Goal: Use online tool/utility: Utilize a website feature to perform a specific function

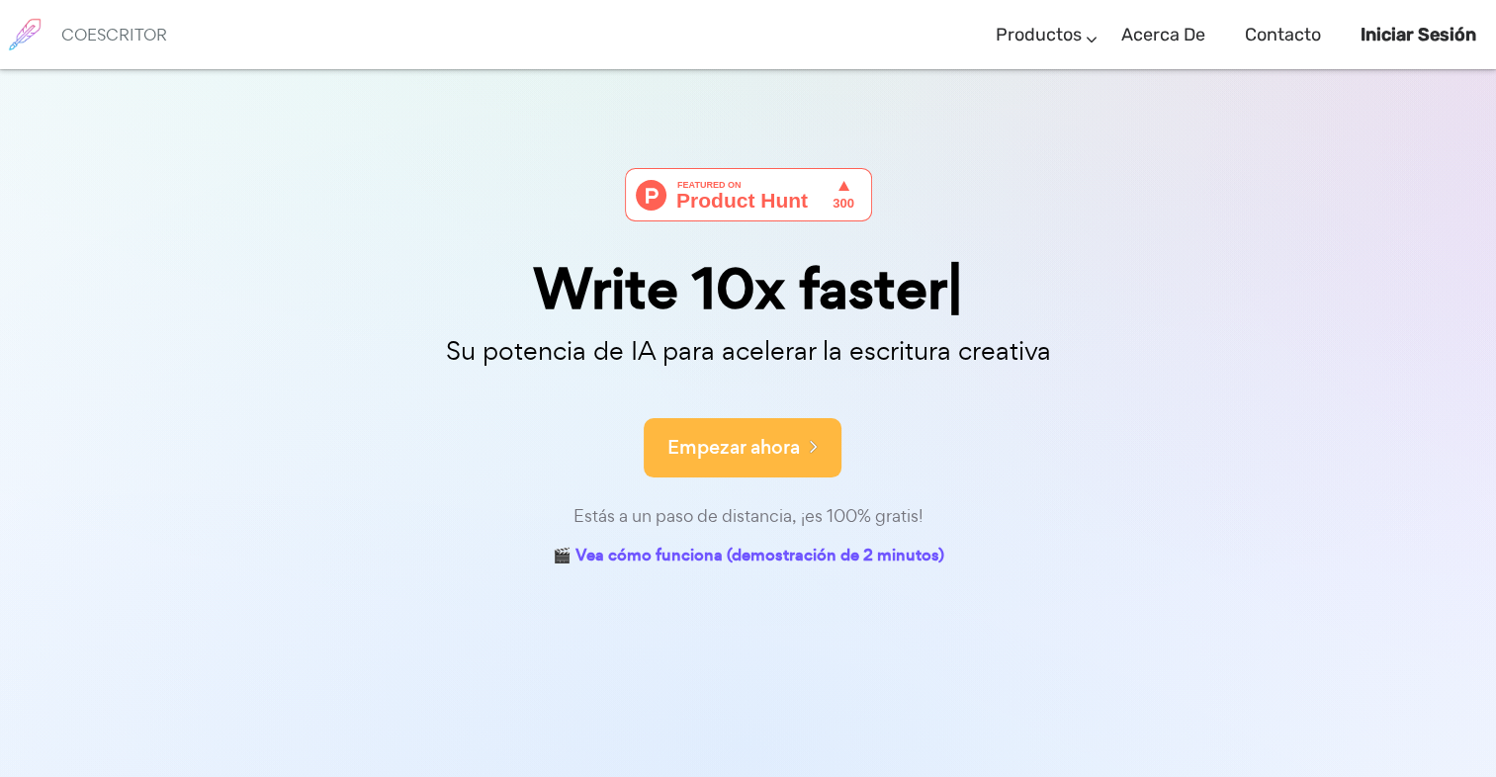
click at [772, 436] on font "Empezar ahora" at bounding box center [733, 447] width 132 height 27
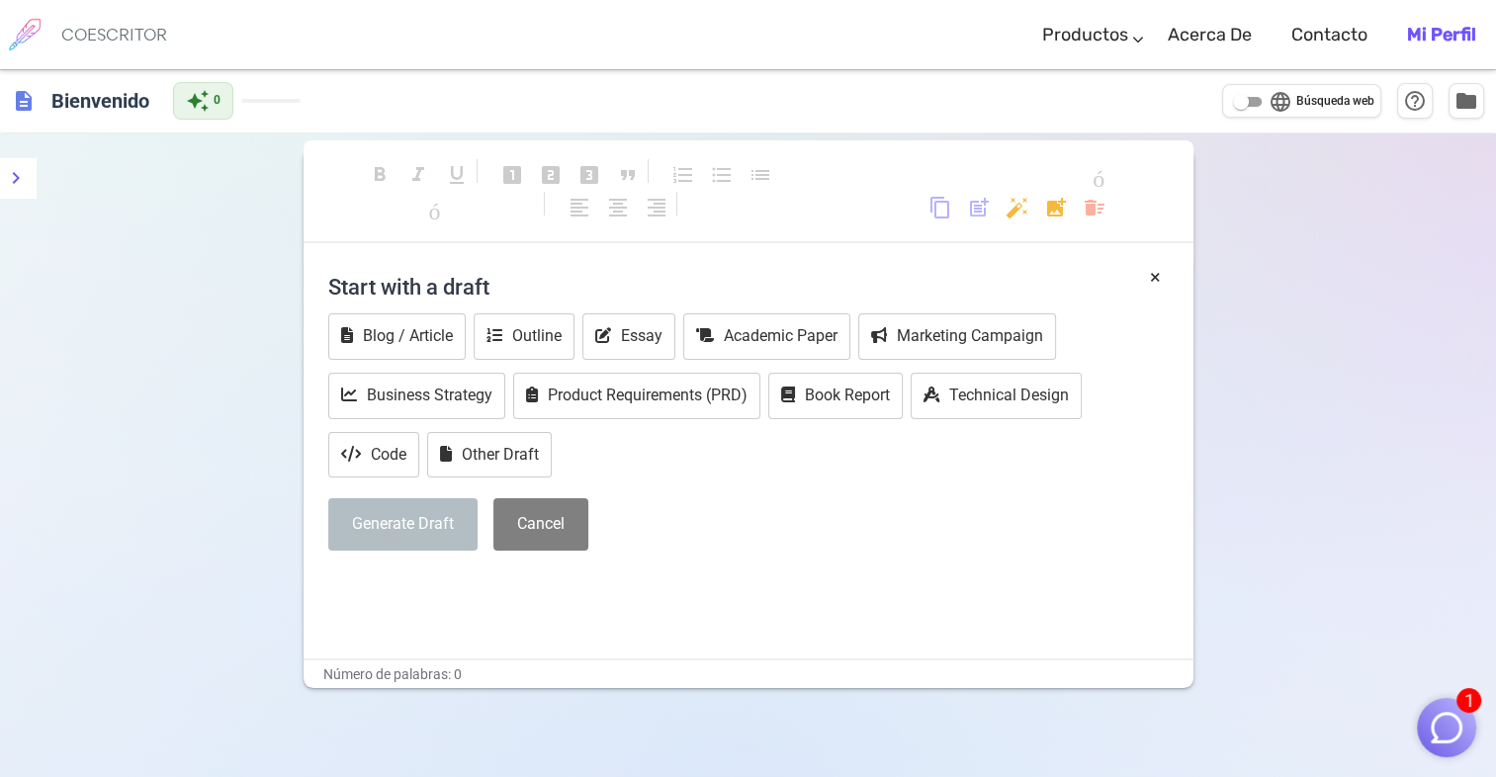
click at [1459, 719] on img "button" at bounding box center [1446, 728] width 38 height 38
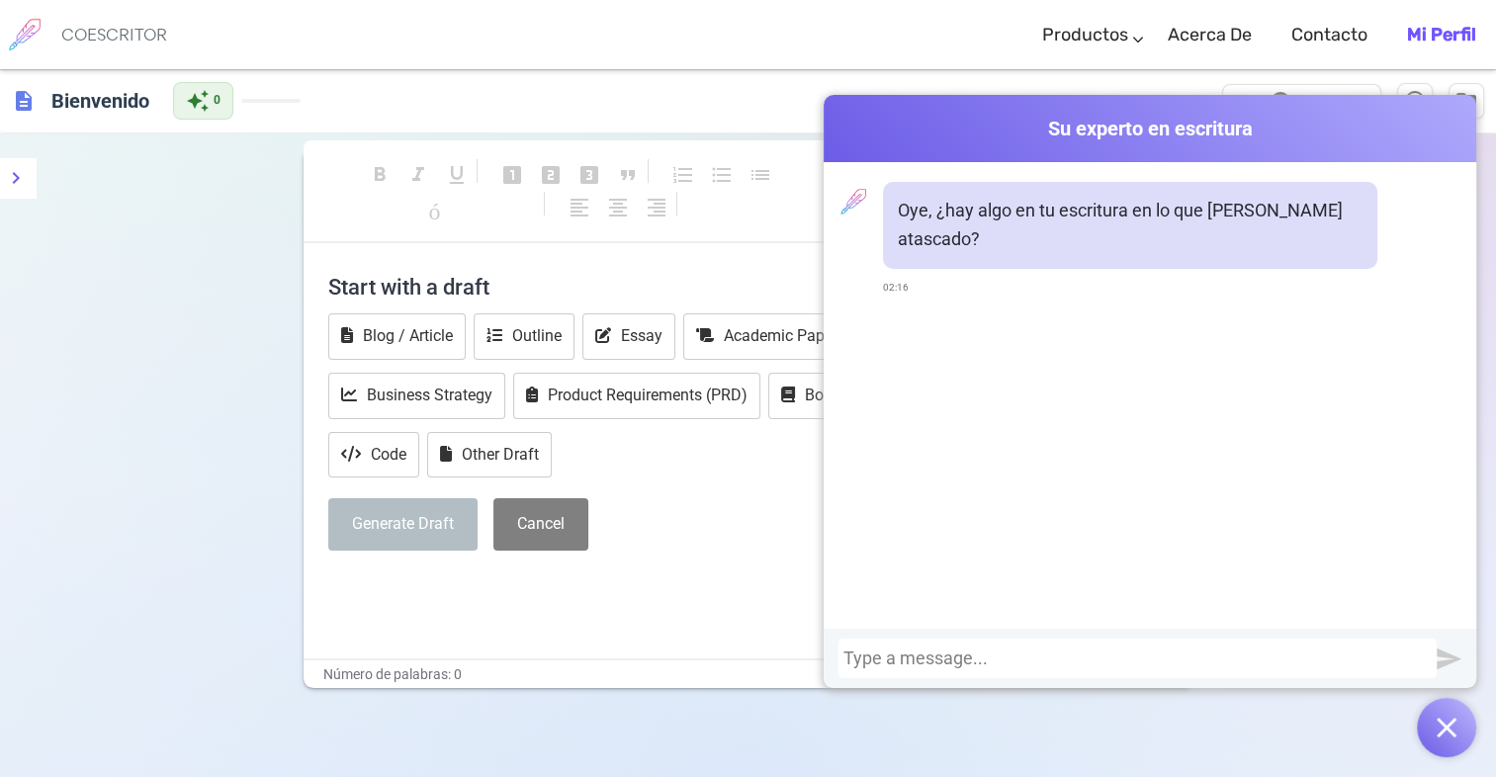
click at [638, 289] on h4 "Start with a draft" at bounding box center [748, 286] width 840 height 47
click at [665, 263] on h4 "Start with a draft" at bounding box center [748, 286] width 840 height 47
click at [677, 543] on div "Generate Draft Cancel" at bounding box center [748, 524] width 840 height 52
click at [555, 544] on button "Cancel" at bounding box center [540, 524] width 95 height 52
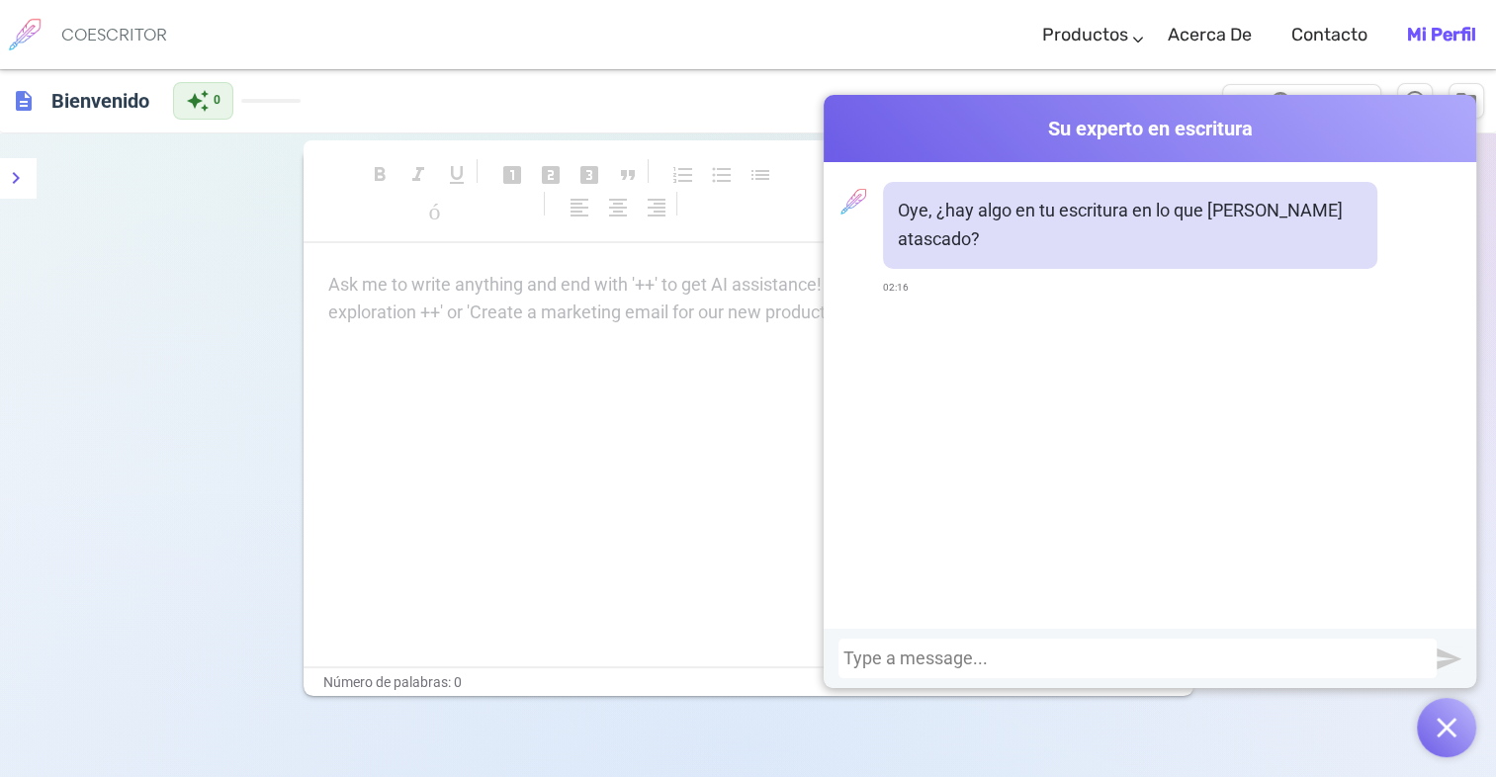
click at [1456, 730] on button "button" at bounding box center [1446, 727] width 59 height 59
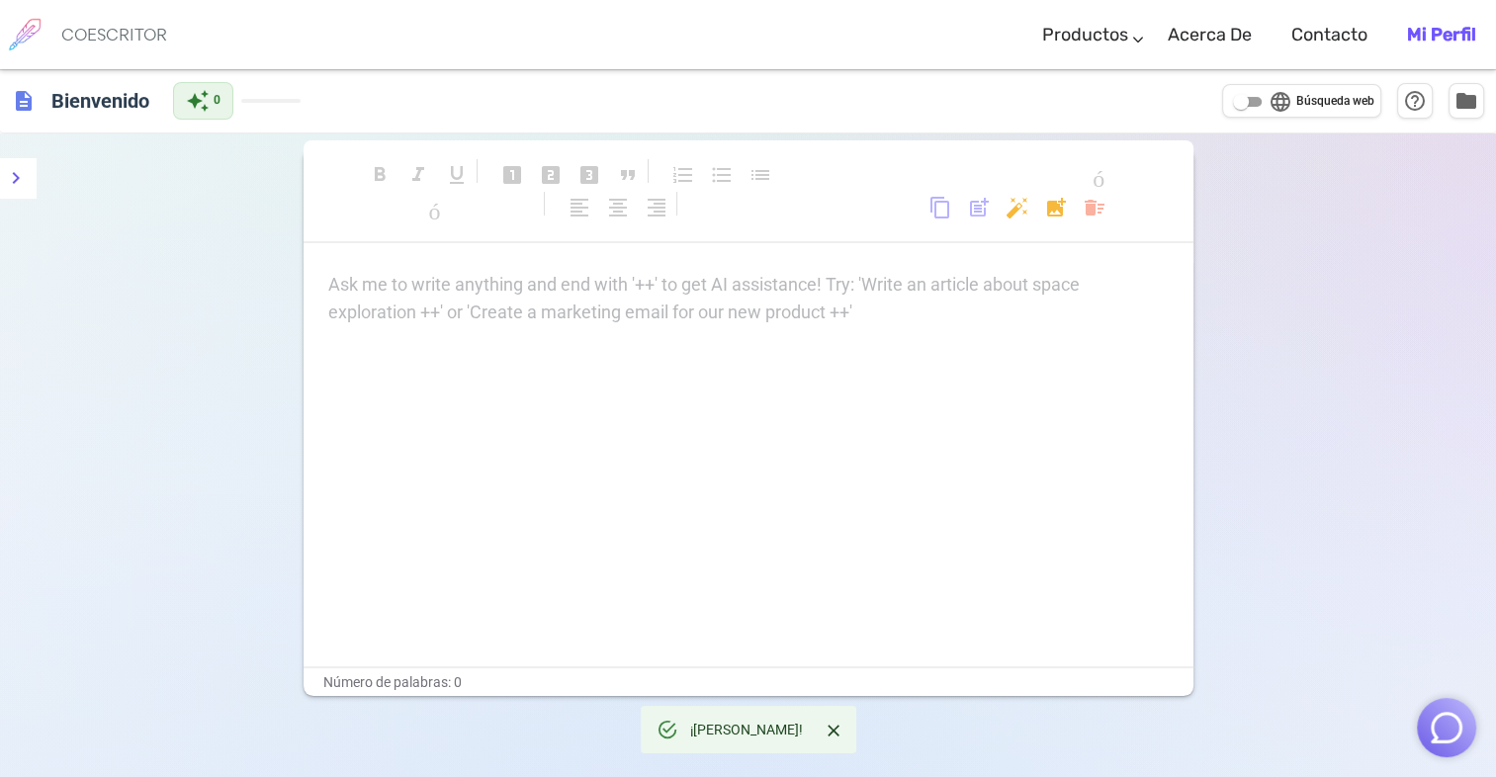
drag, startPoint x: 843, startPoint y: 358, endPoint x: 904, endPoint y: 333, distance: 66.1
